Goal: Book appointment/travel/reservation

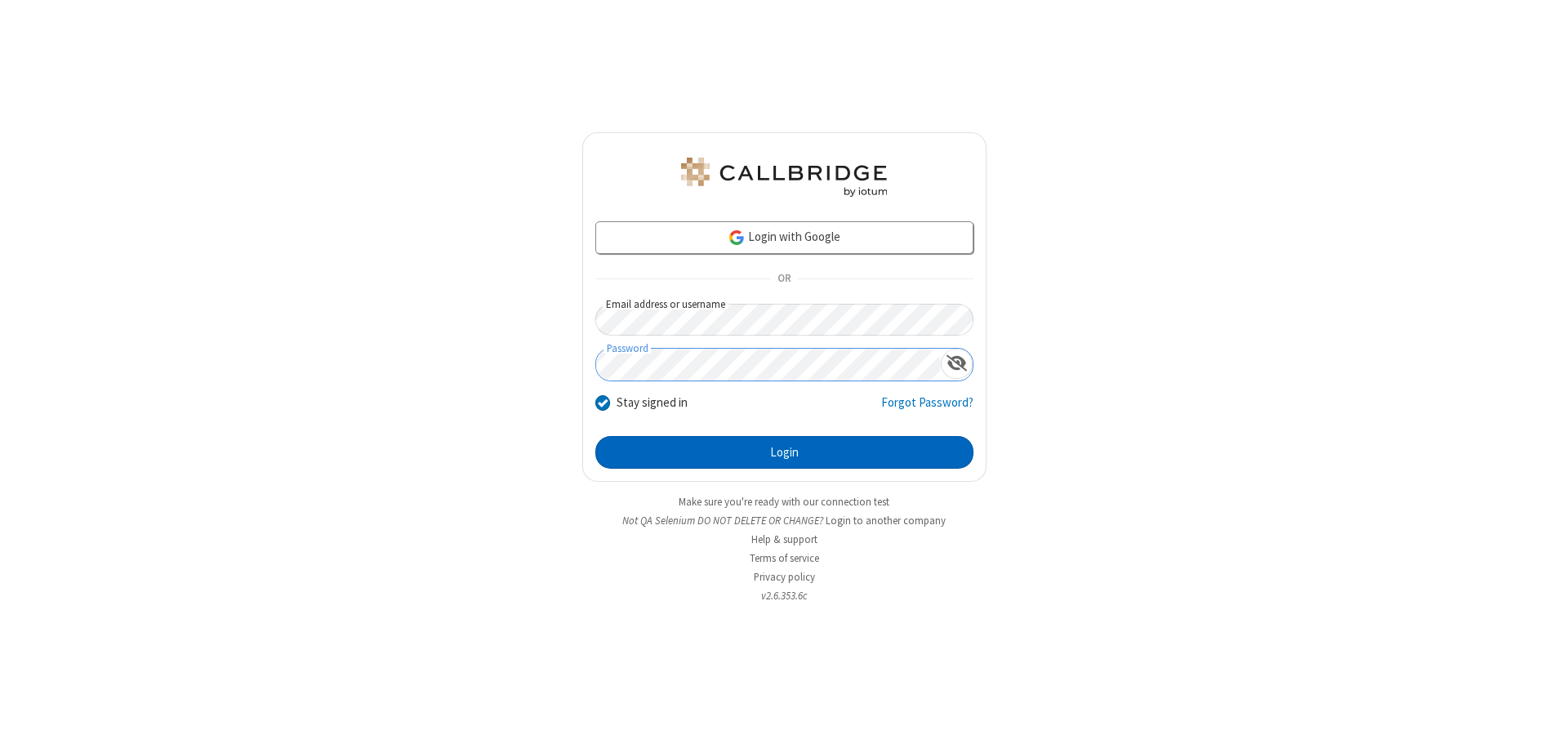
click at [784, 452] on button "Login" at bounding box center [784, 452] width 378 height 33
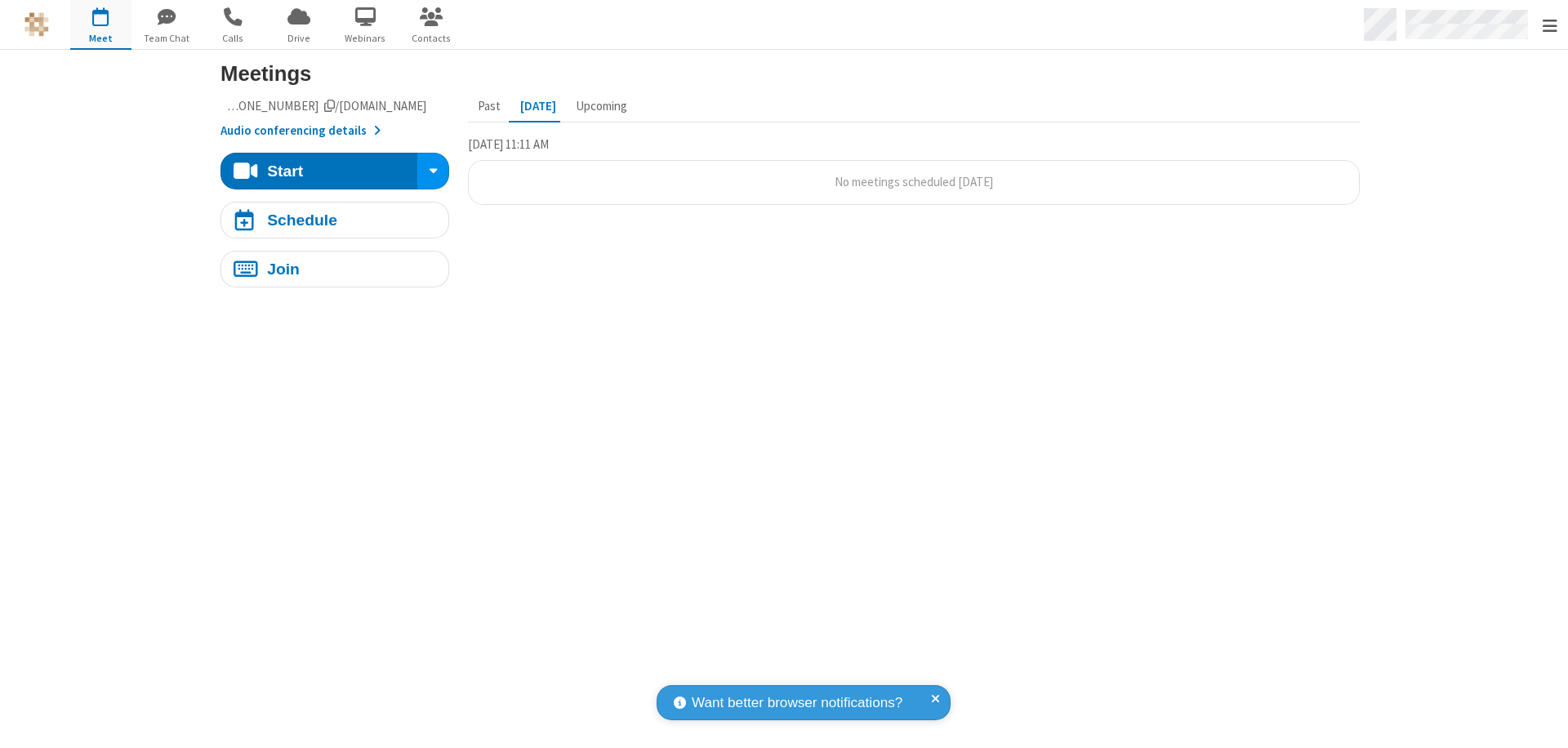
click at [1549, 25] on span "Open menu" at bounding box center [1550, 26] width 15 height 16
click at [100, 25] on span "button" at bounding box center [100, 17] width 61 height 28
click at [329, 219] on div "Schedule" at bounding box center [301, 219] width 70 height 15
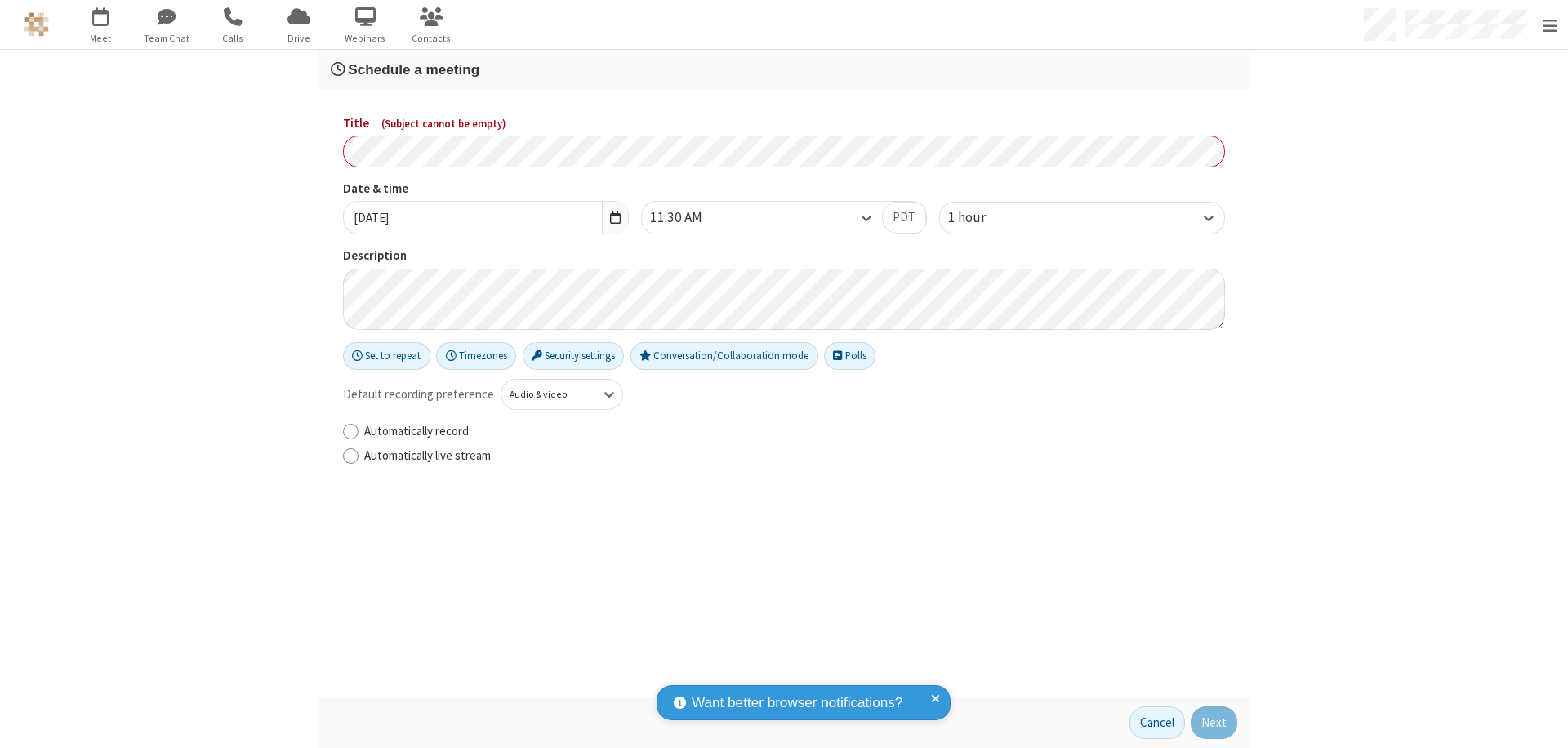
click at [777, 69] on h3 "Schedule a meeting" at bounding box center [784, 69] width 906 height 15
